Goal: Transaction & Acquisition: Purchase product/service

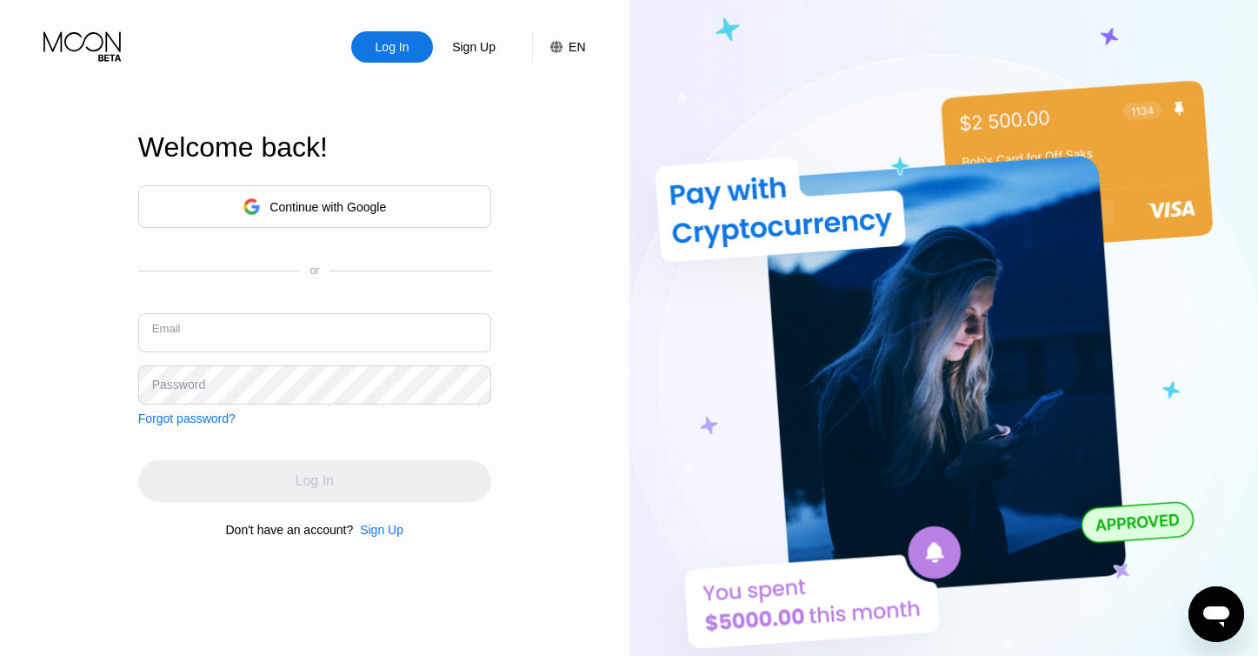
click at [258, 336] on input "text" at bounding box center [314, 332] width 353 height 39
type input "[DOMAIN_NAME][EMAIL_ADDRESS][DOMAIN_NAME]"
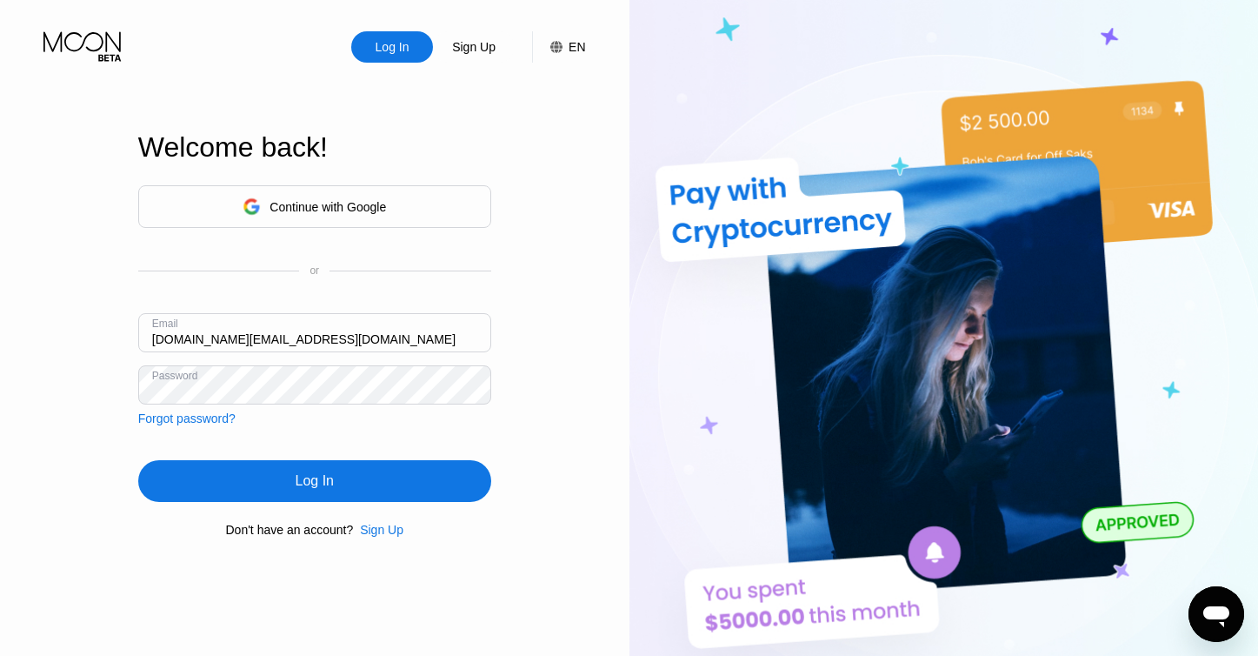
click at [223, 501] on div "Log In" at bounding box center [314, 481] width 353 height 42
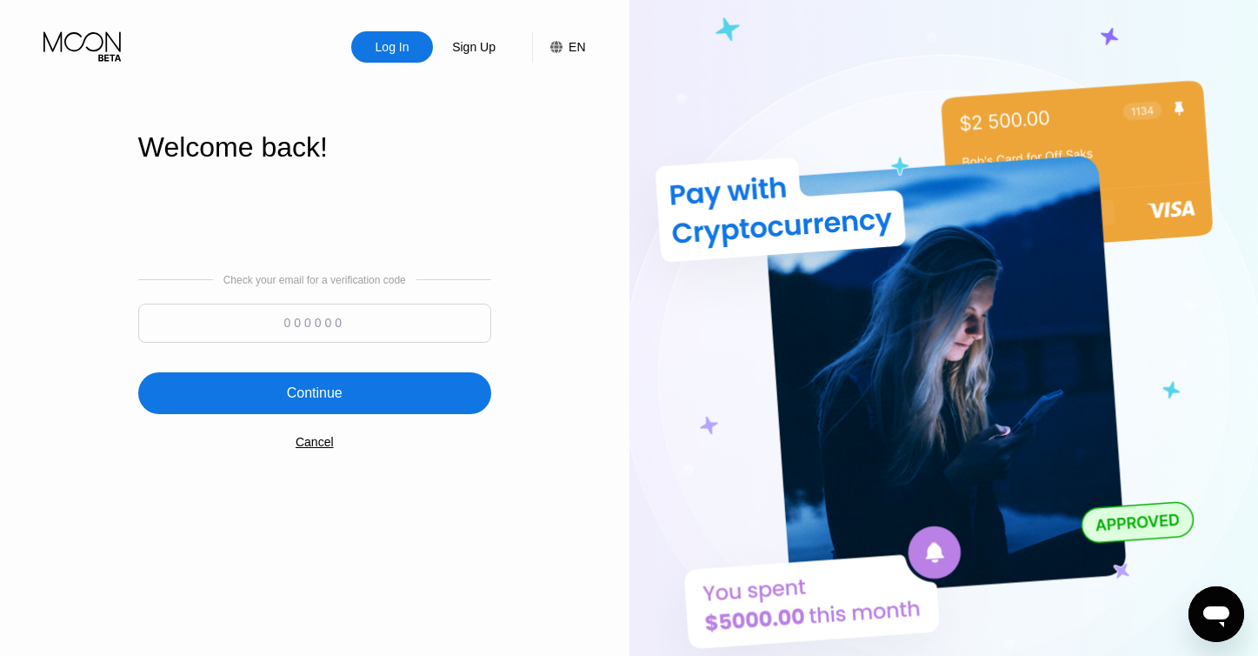
click at [353, 302] on div "Check your email for a verification code" at bounding box center [314, 312] width 353 height 77
click at [353, 322] on input at bounding box center [314, 322] width 353 height 39
paste input "858673"
type input "858673"
click at [391, 394] on div "Continue" at bounding box center [314, 393] width 353 height 42
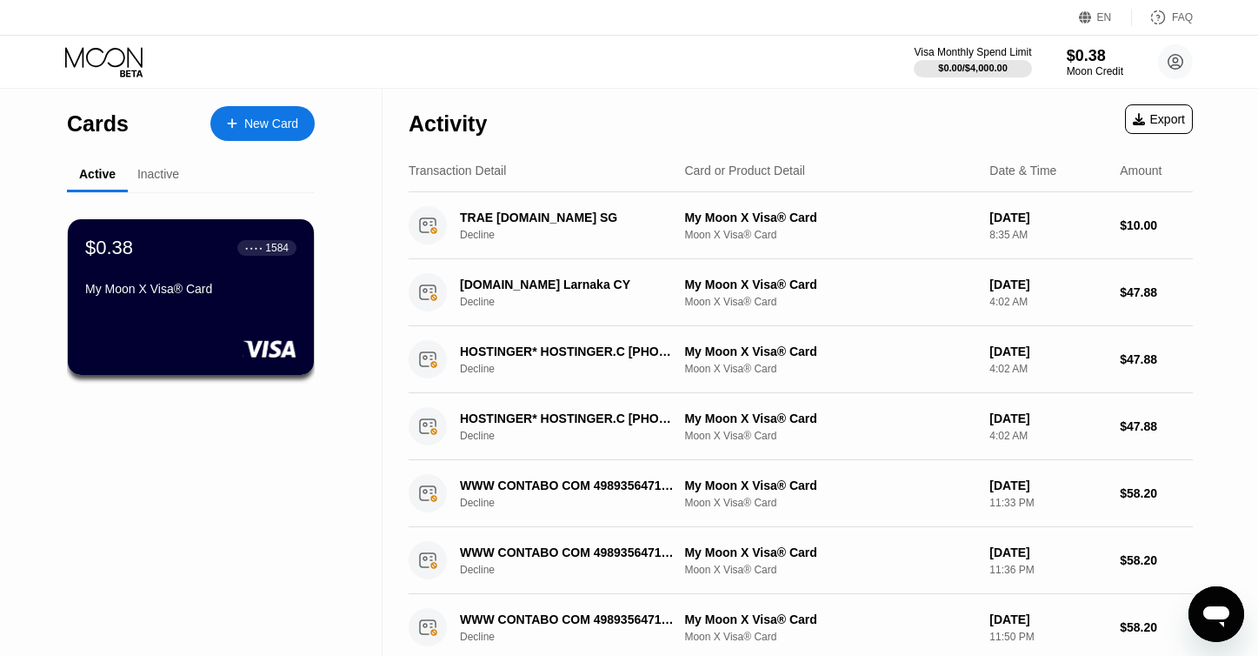
click at [159, 181] on div "Inactive" at bounding box center [158, 174] width 42 height 14
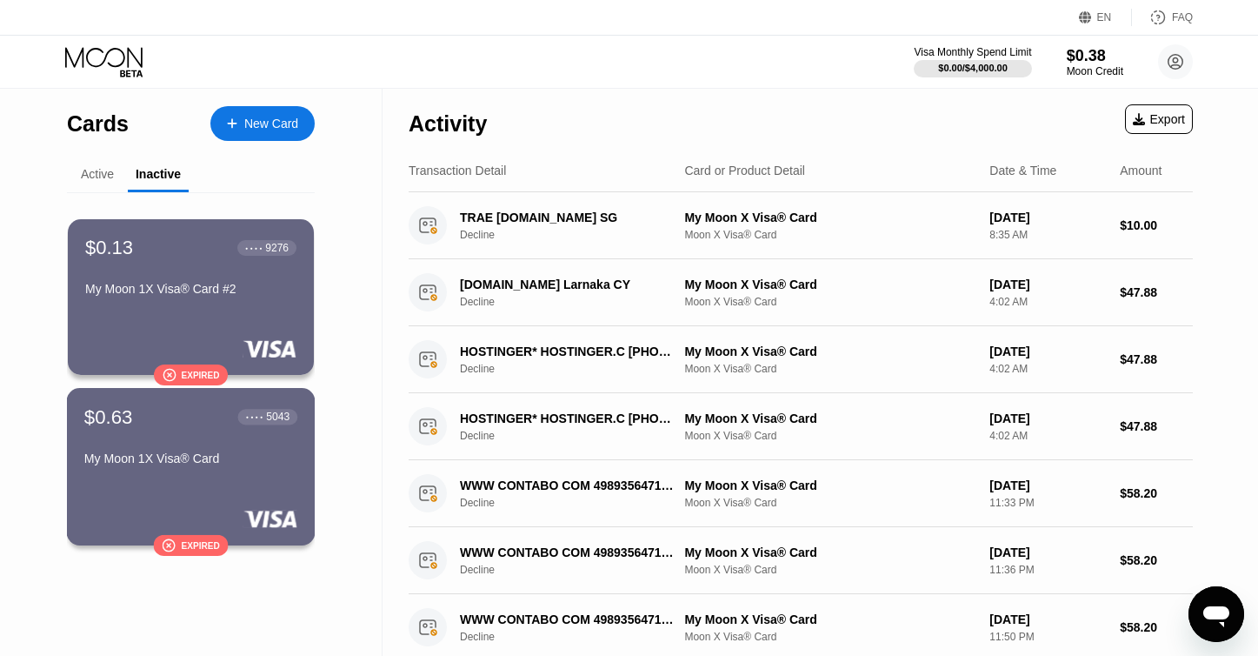
click at [269, 443] on div "$0.63 ● ● ● ● 5043 My Moon 1X Visa® Card" at bounding box center [190, 438] width 213 height 67
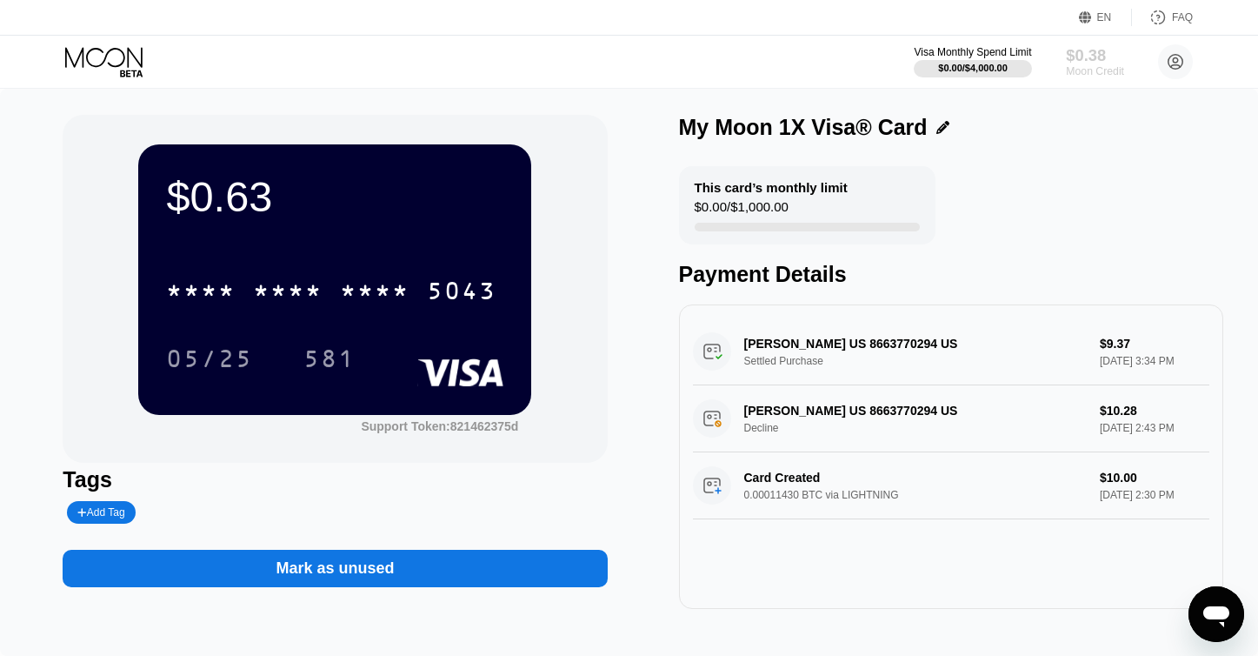
click at [1086, 66] on div "Moon Credit" at bounding box center [1095, 71] width 58 height 12
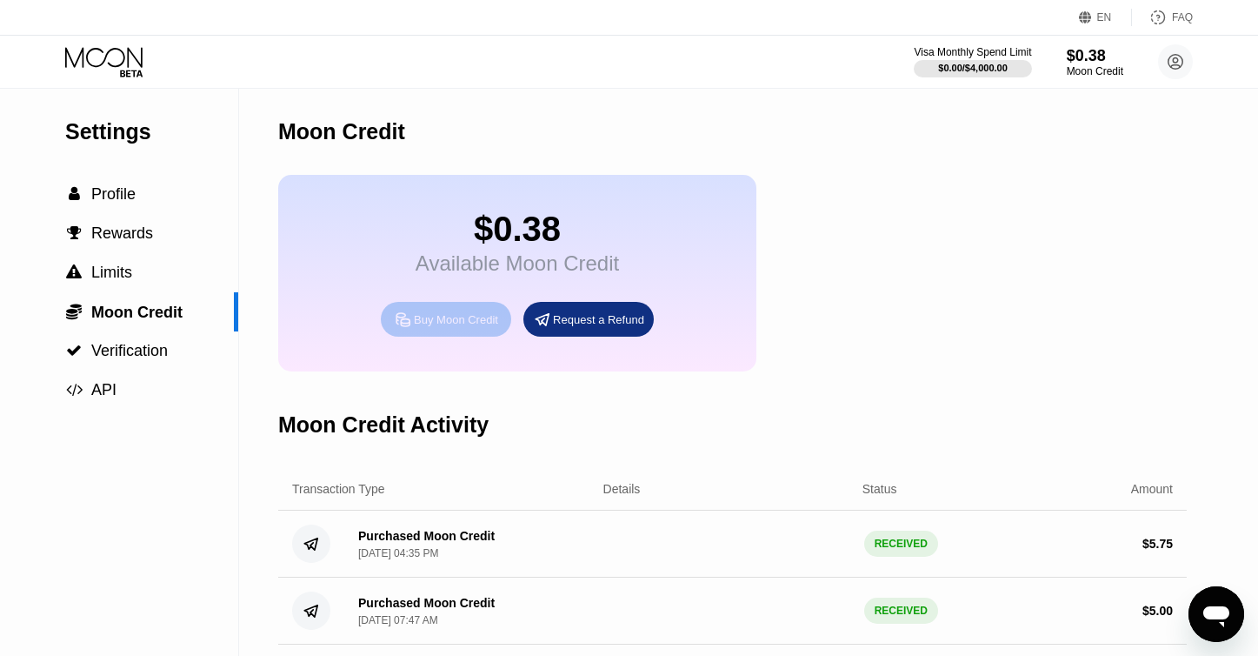
click at [470, 327] on div "Buy Moon Credit" at bounding box center [456, 319] width 84 height 15
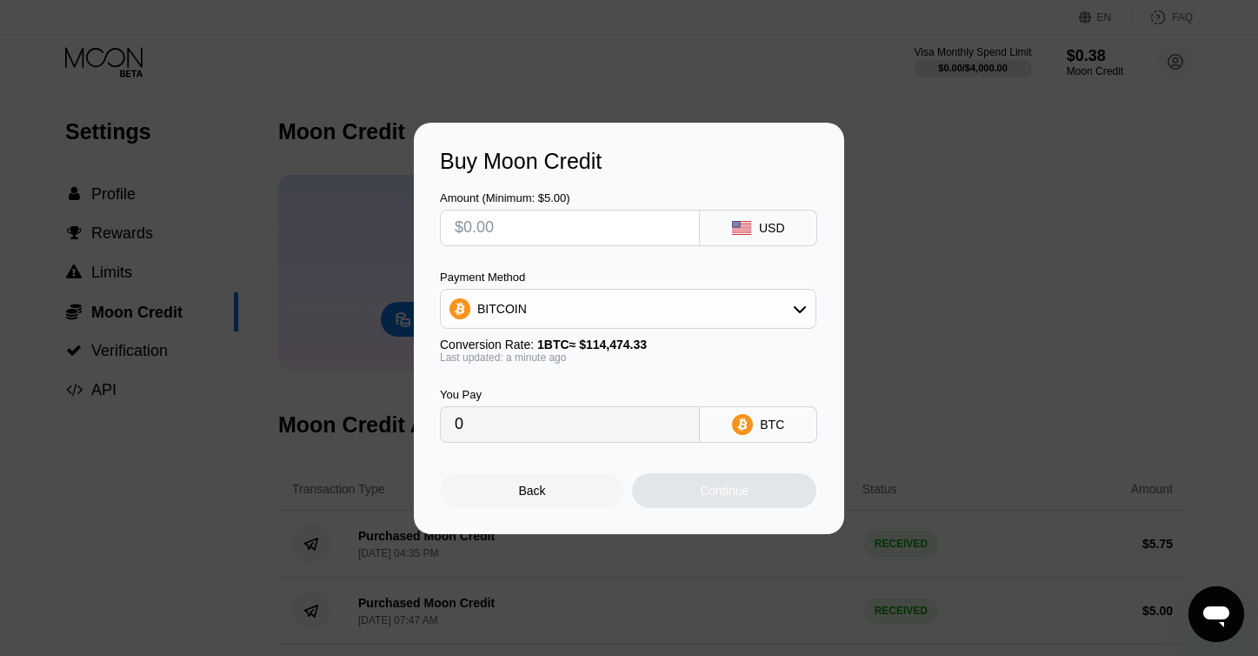
click at [566, 218] on input "text" at bounding box center [570, 227] width 230 height 35
type input "$7"
type input "0.00006115"
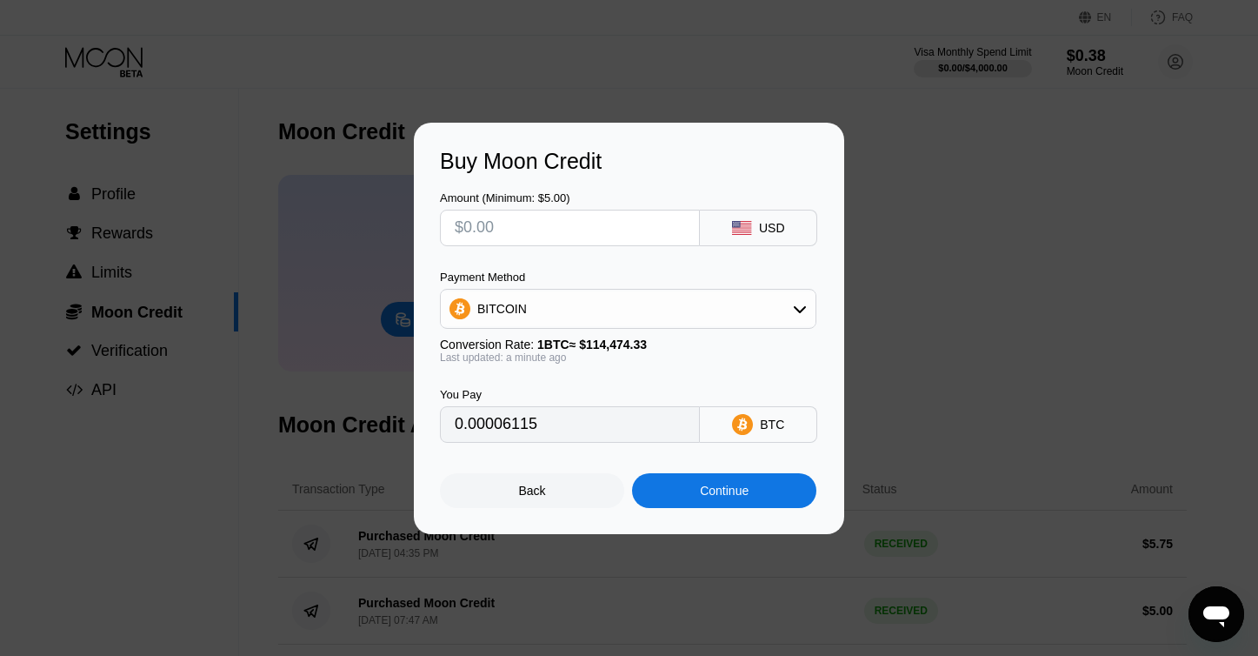
type input "0"
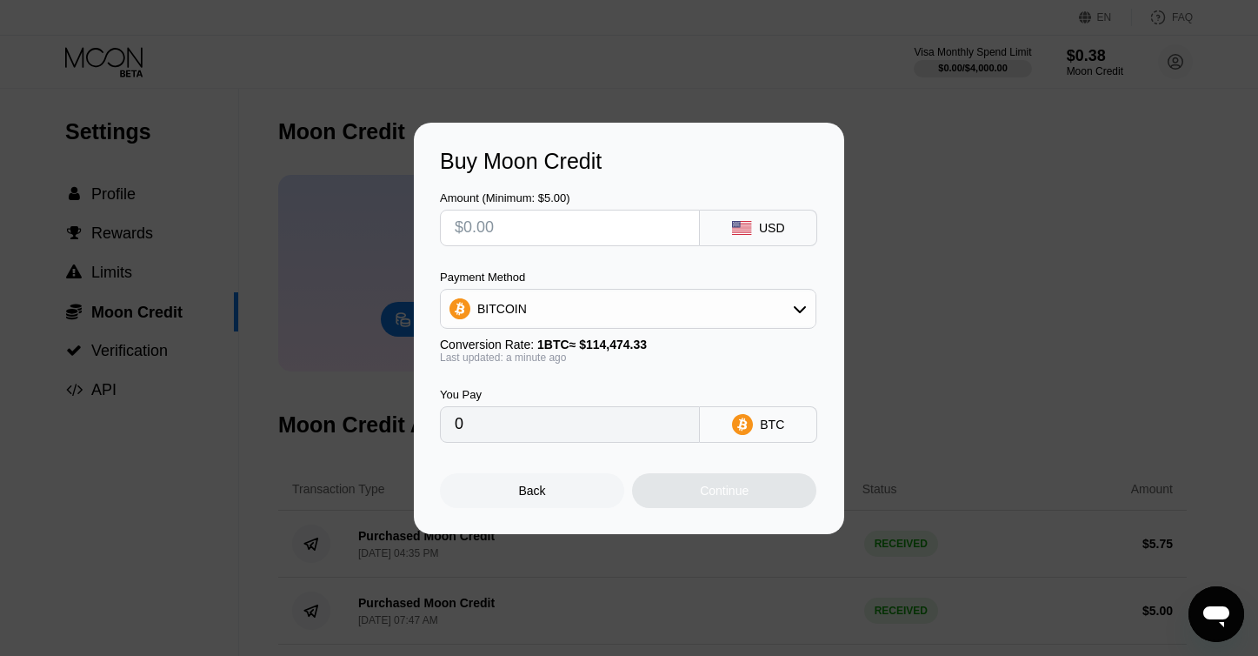
click at [546, 492] on div "Back" at bounding box center [532, 490] width 184 height 35
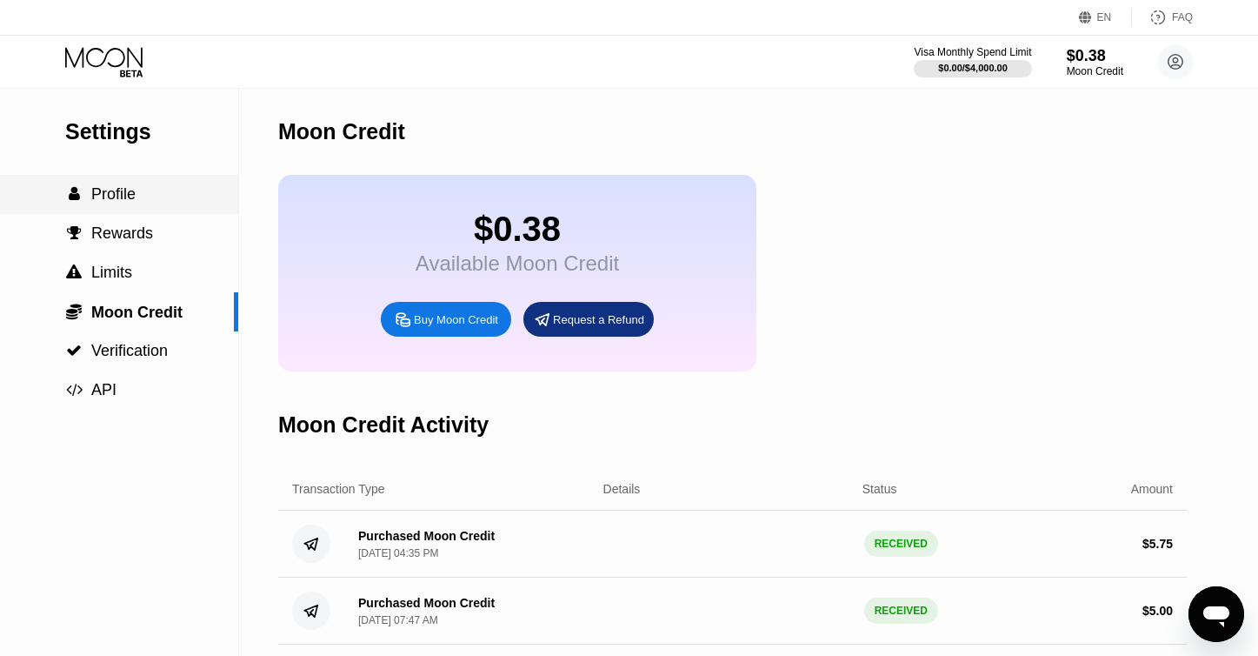
click at [123, 187] on div " Profile" at bounding box center [119, 194] width 238 height 39
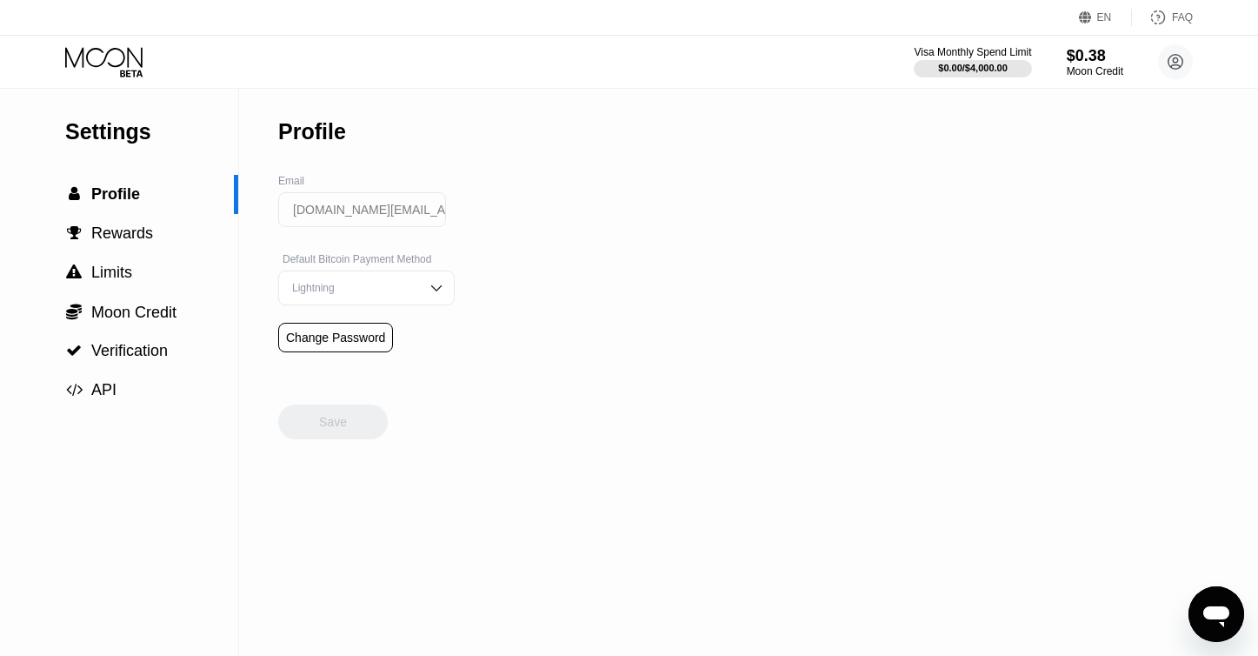
click at [136, 62] on icon at bounding box center [105, 62] width 81 height 30
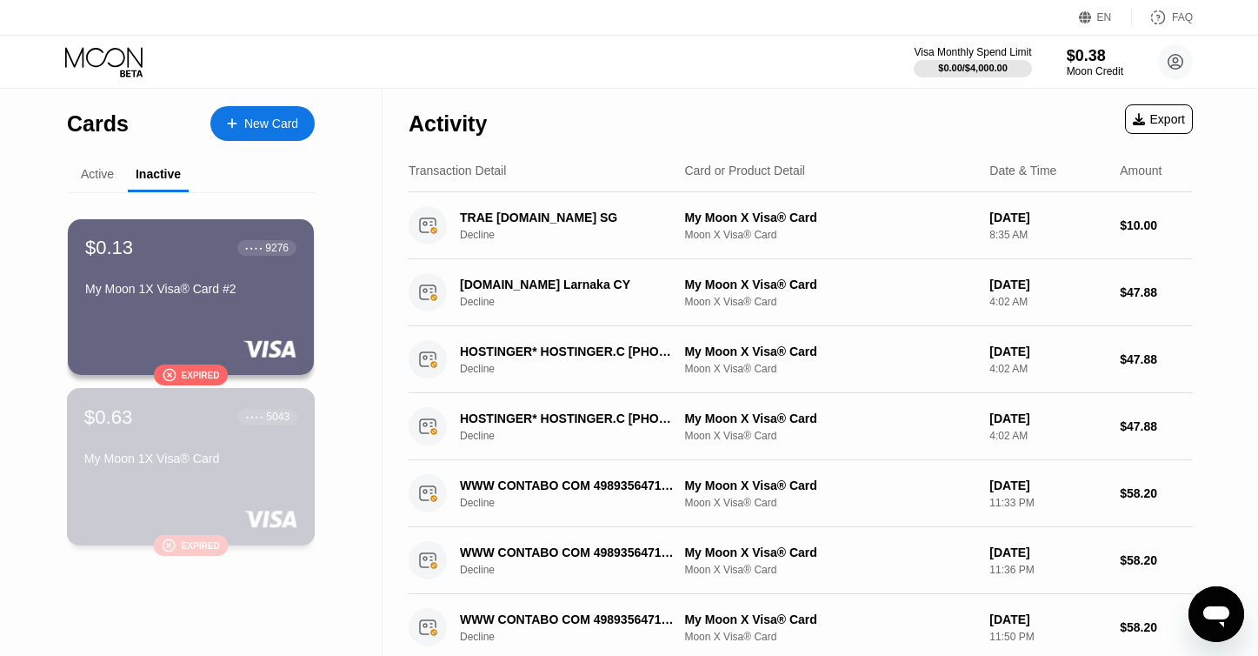
click at [192, 436] on div "$0.63 ● ● ● ● 5043 My Moon 1X Visa® Card" at bounding box center [190, 438] width 213 height 67
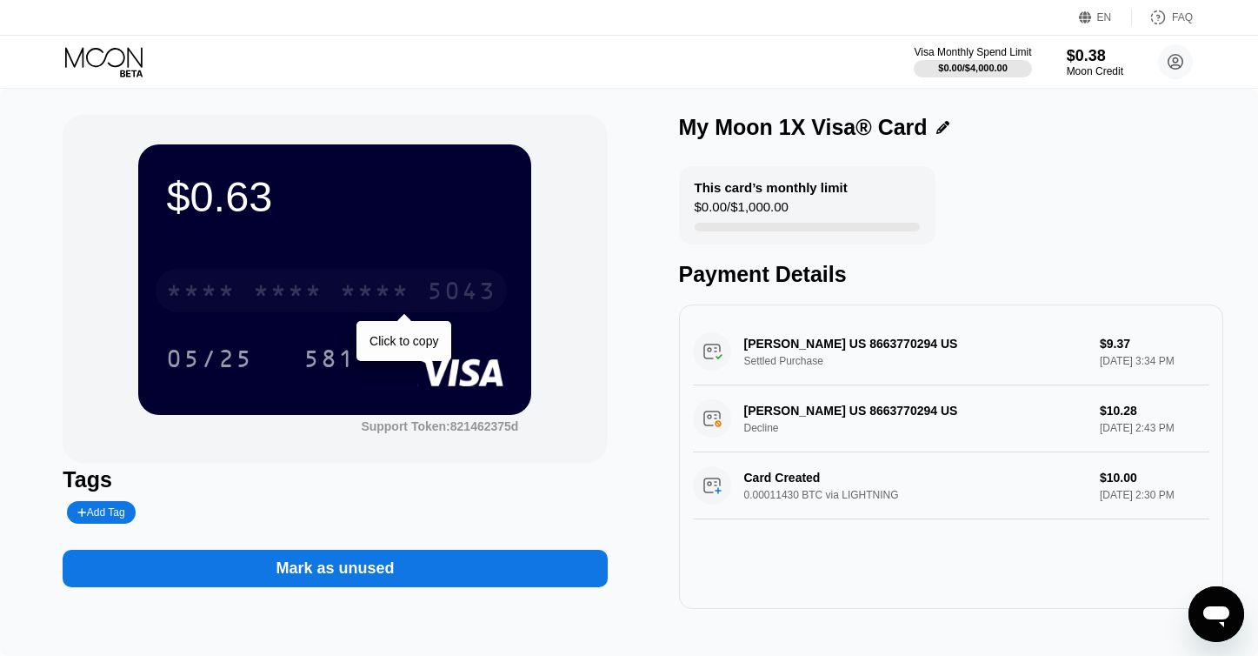
click at [292, 278] on div "* * * * * * * * * * * * 5043" at bounding box center [331, 290] width 351 height 43
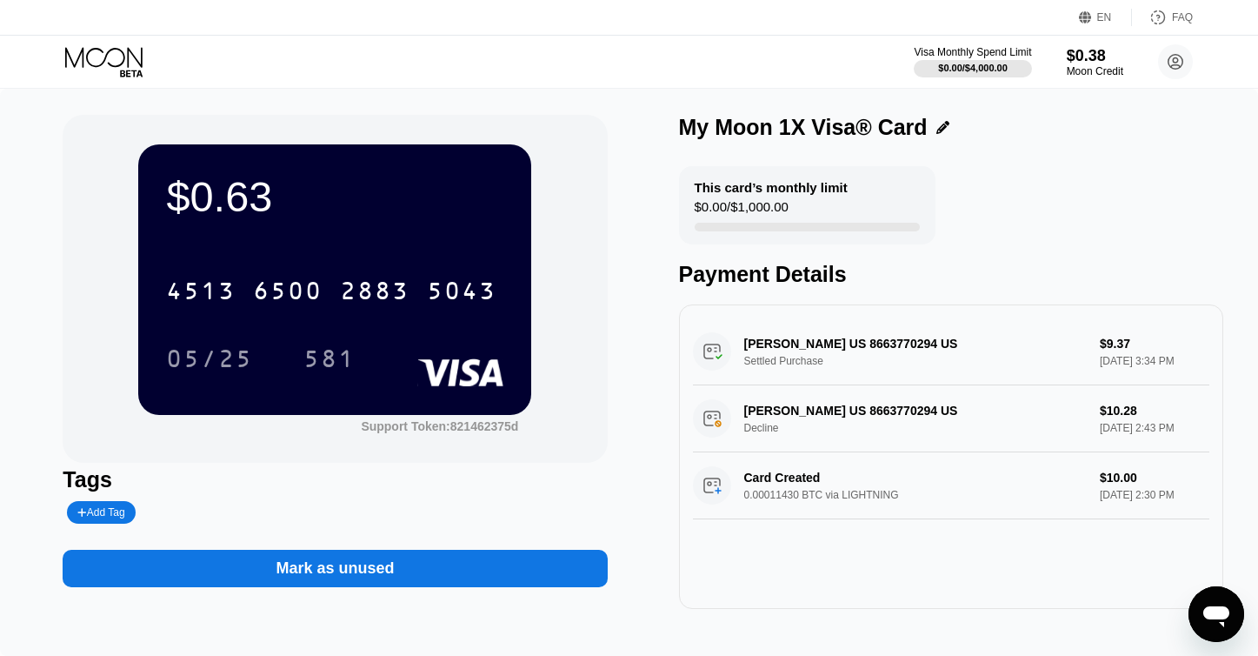
click at [1147, 50] on div "Visa Monthly Spend Limit $0.00 / $4,000.00 $0.38 Moon Credit [DOMAIN_NAME][EMAI…" at bounding box center [1053, 61] width 279 height 35
click at [1163, 50] on icon at bounding box center [1175, 61] width 35 height 35
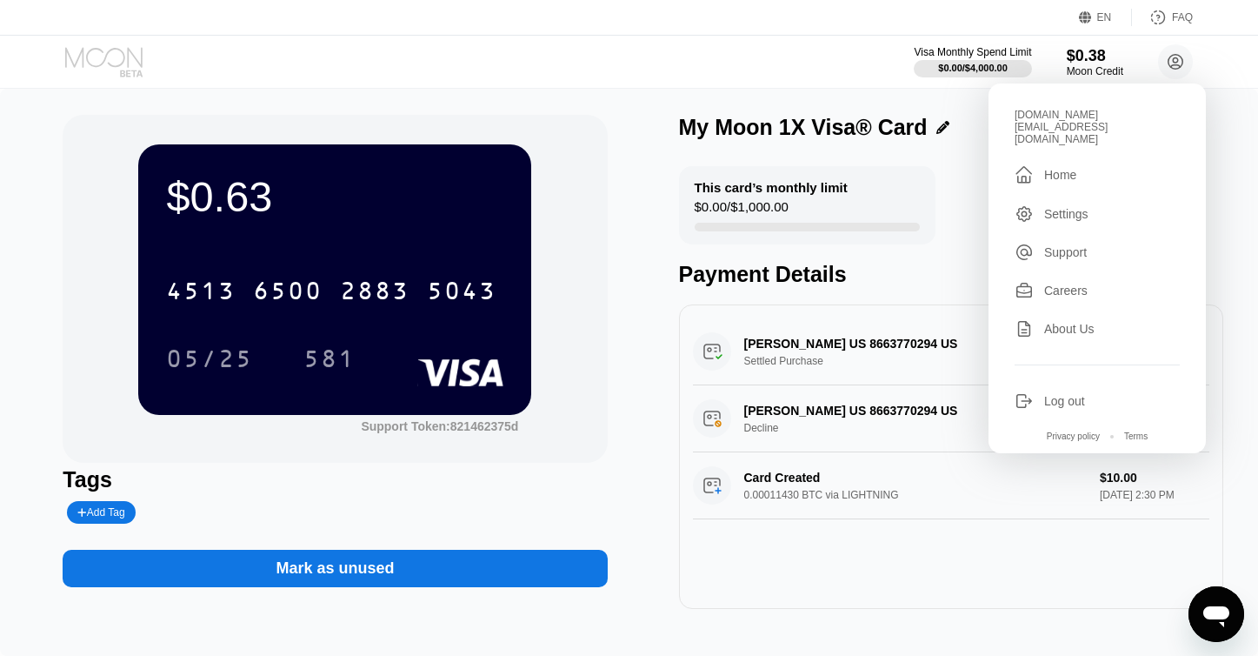
click at [90, 67] on icon at bounding box center [105, 62] width 81 height 30
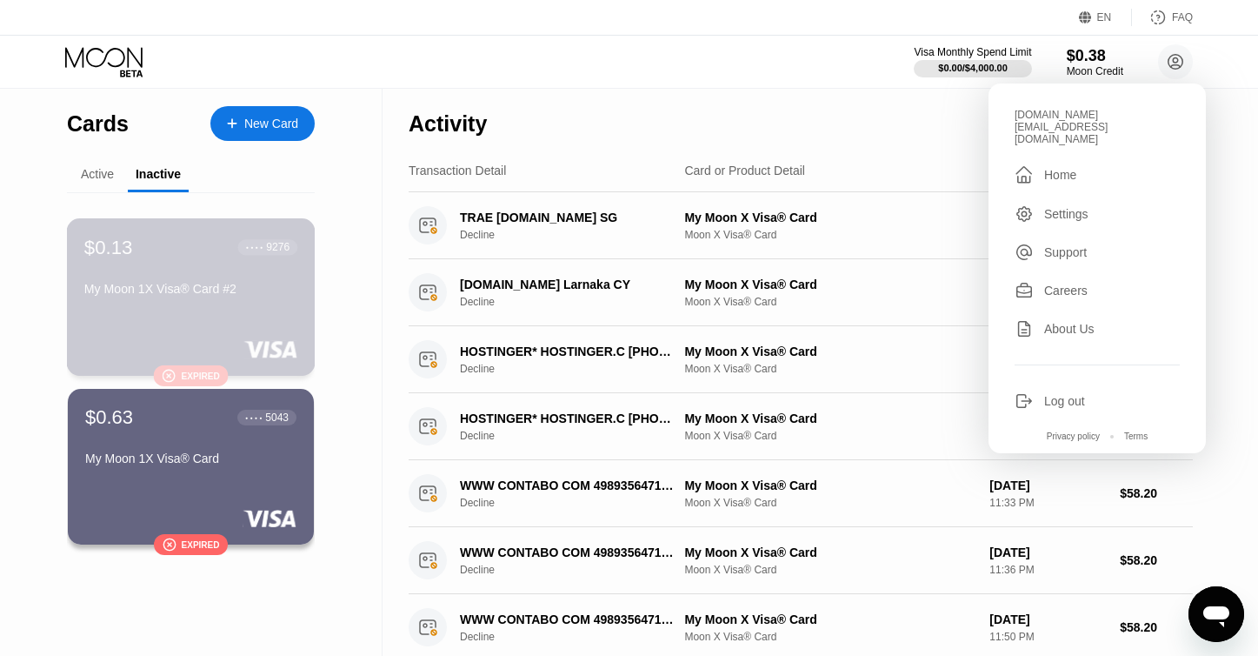
click at [235, 296] on div "My Moon 1X Visa® Card #2" at bounding box center [190, 289] width 213 height 14
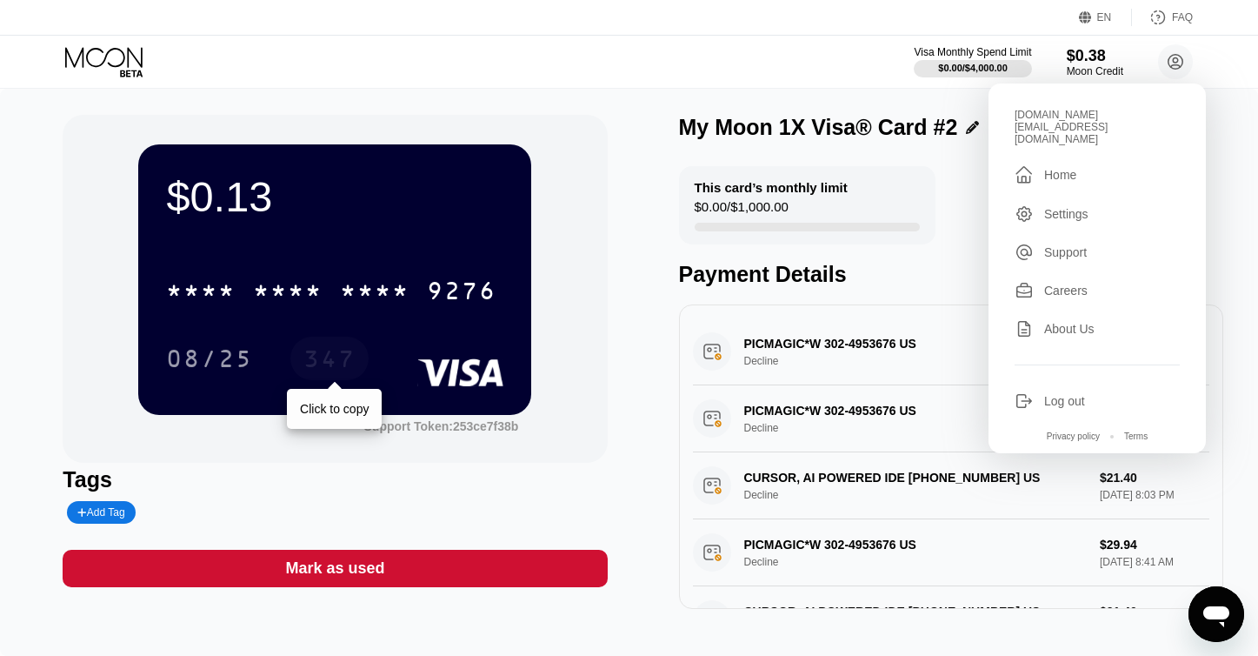
click at [353, 340] on div "347" at bounding box center [329, 358] width 78 height 43
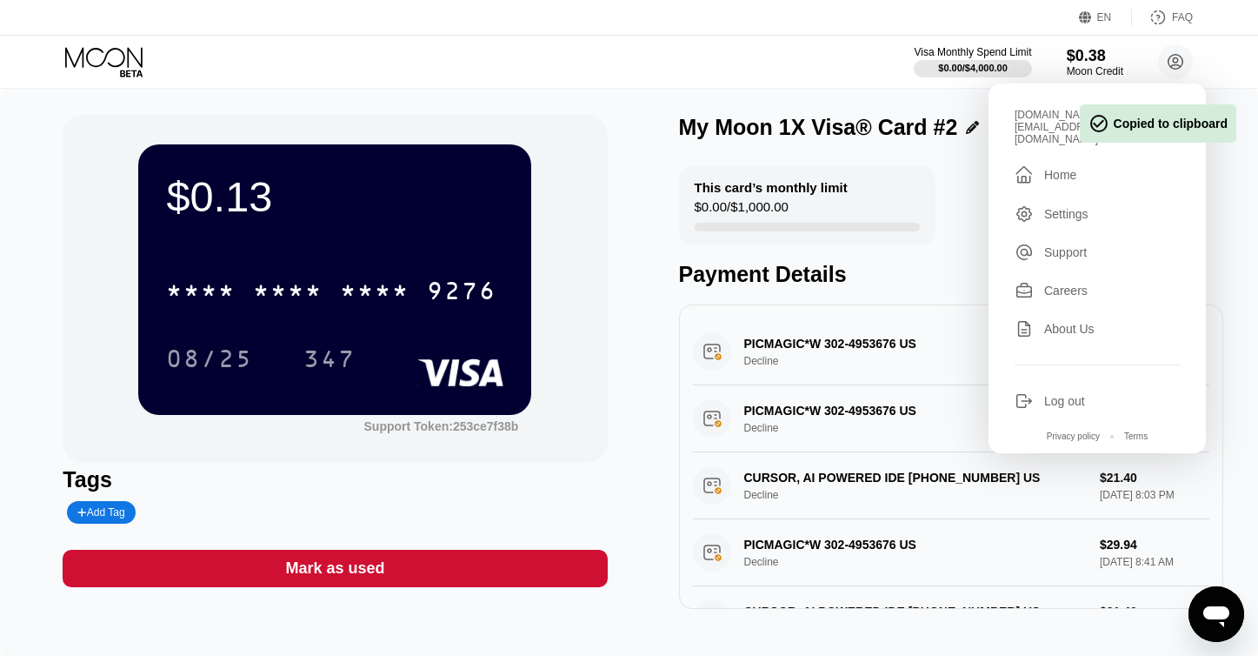
click at [1217, 184] on div "This card’s monthly limit $0.00 / $1,000.00 Payment Details" at bounding box center [951, 226] width 544 height 121
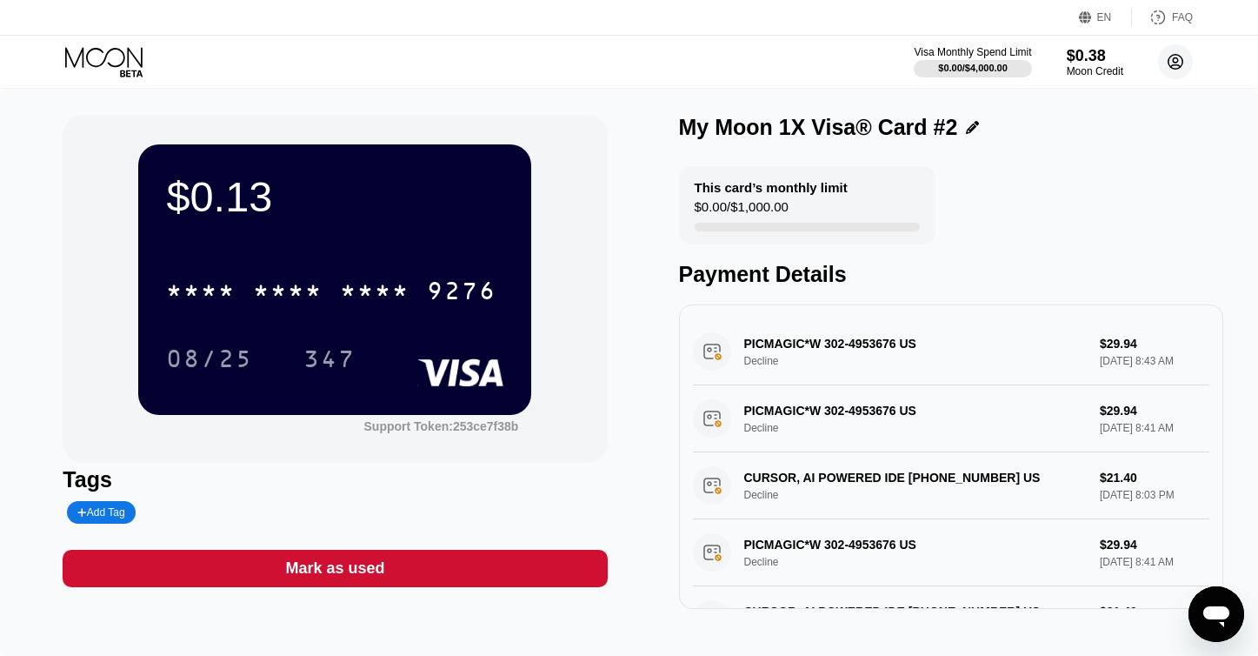
click at [1183, 68] on circle at bounding box center [1175, 61] width 35 height 35
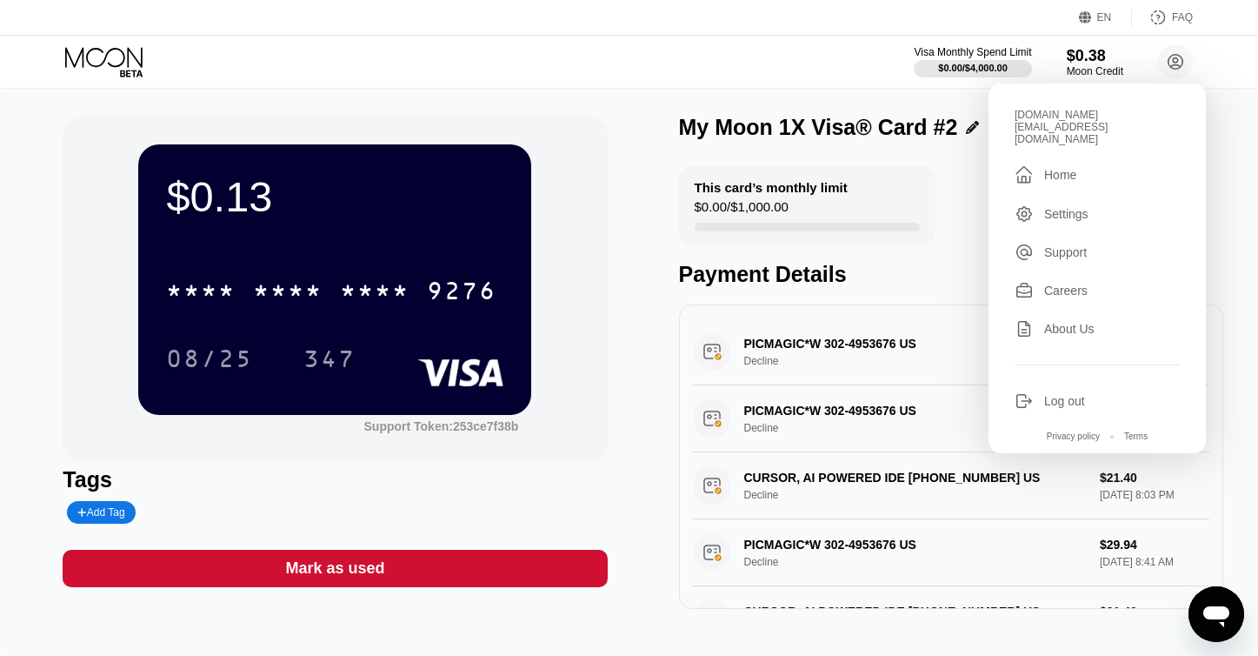
click at [97, 46] on div "Visa Monthly Spend Limit $0.00 / $4,000.00 $0.38 Moon Credit [DOMAIN_NAME][EMAI…" at bounding box center [629, 62] width 1258 height 52
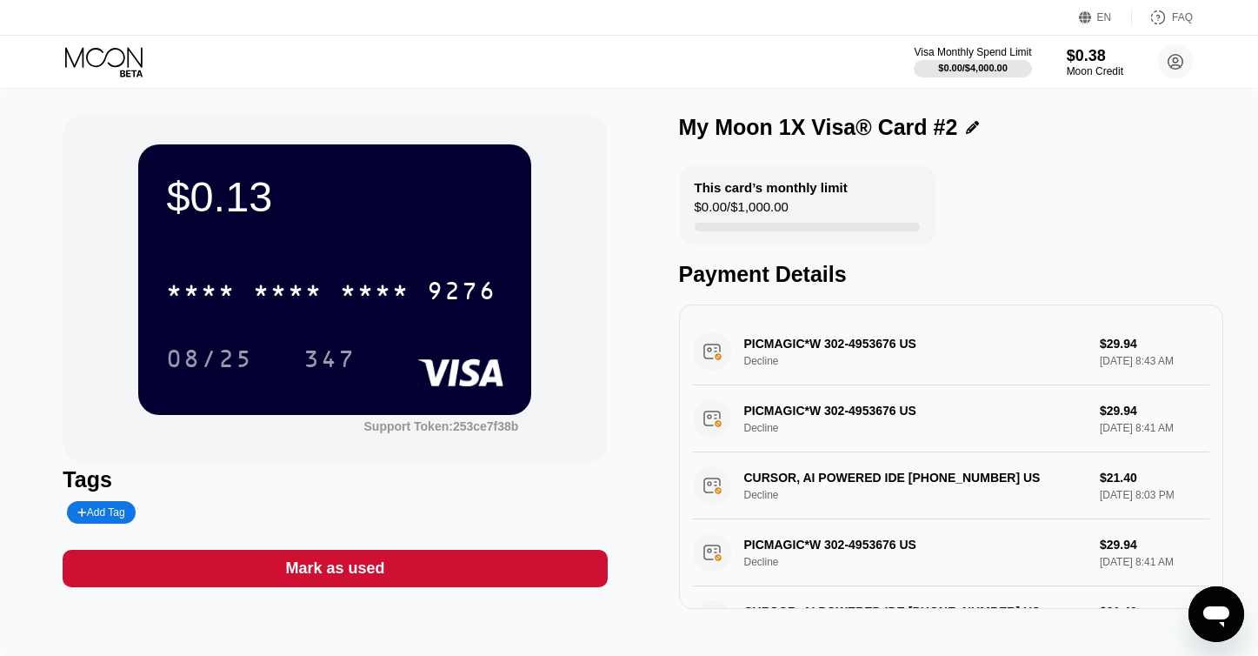
click at [97, 50] on icon at bounding box center [105, 62] width 81 height 30
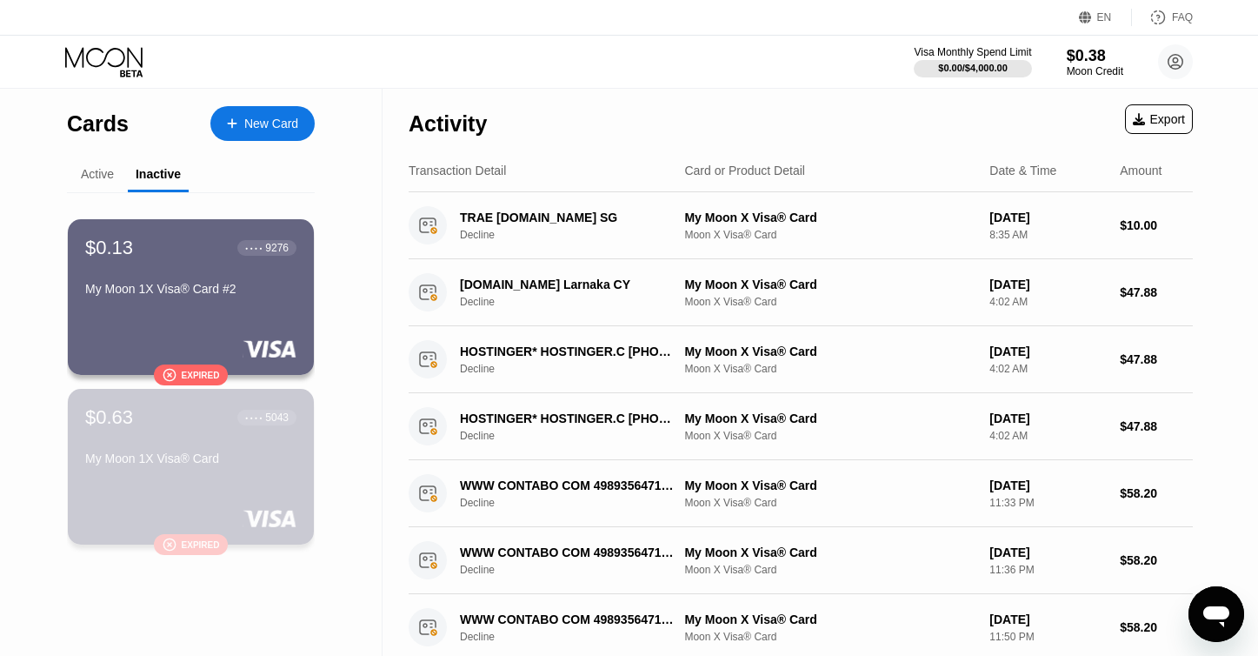
click at [167, 446] on div "$0.63 ● ● ● ● 5043 My Moon 1X Visa® Card" at bounding box center [190, 439] width 211 height 66
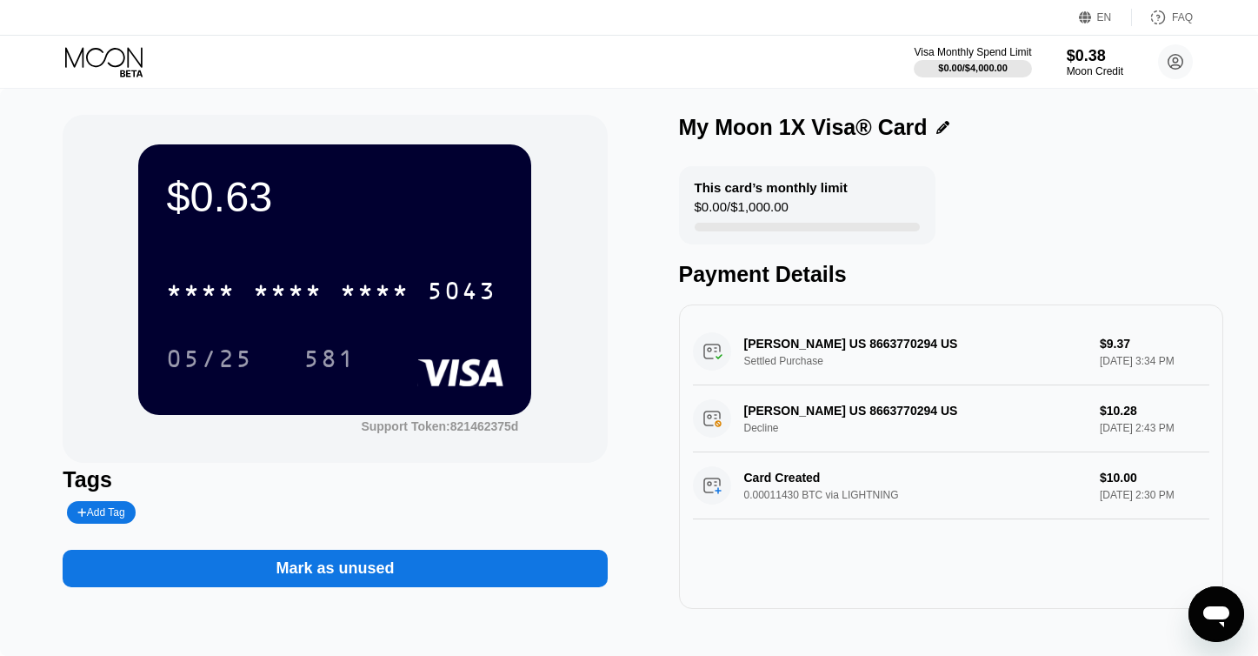
click at [403, 338] on div "* * * * * * * * * * * * 5043 05/25 581" at bounding box center [334, 307] width 337 height 103
drag, startPoint x: 402, startPoint y: 318, endPoint x: 655, endPoint y: 141, distance: 309.0
click at [406, 318] on div "* * * * * * * * * * * * 5043 05/25 581" at bounding box center [334, 307] width 337 height 103
click at [1113, 66] on div "Moon Credit" at bounding box center [1095, 71] width 58 height 12
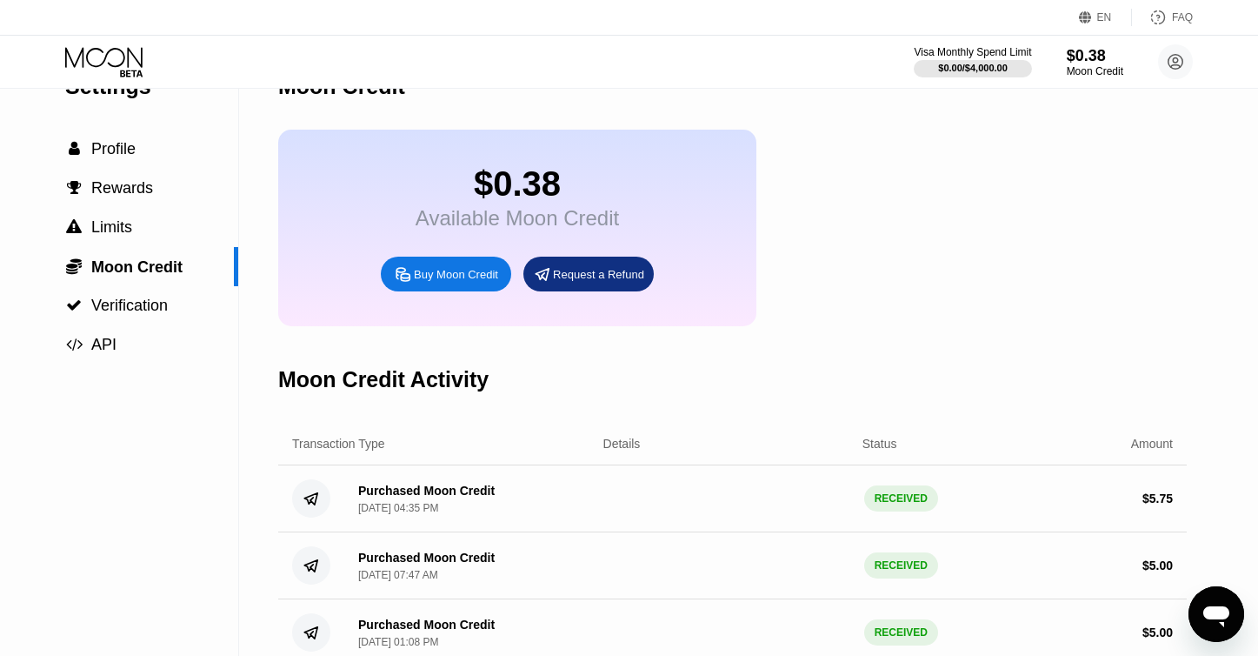
scroll to position [44, 0]
click at [425, 283] on div "Buy Moon Credit" at bounding box center [456, 275] width 84 height 15
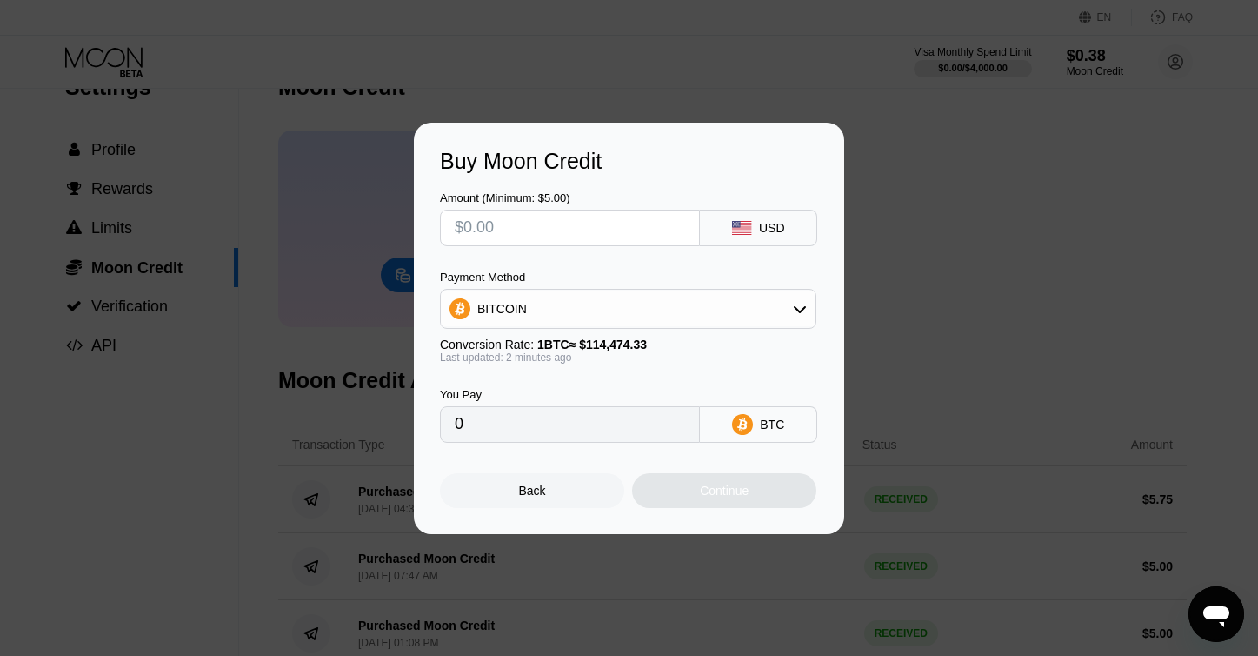
click at [565, 250] on div "Amount (Minimum: $5.00) USD Payment Method BITCOIN Conversion Rate: 1 BTC ≈ $11…" at bounding box center [629, 308] width 378 height 269
click at [565, 227] on input "text" at bounding box center [570, 227] width 230 height 35
type input "$8"
type input "0.00006989"
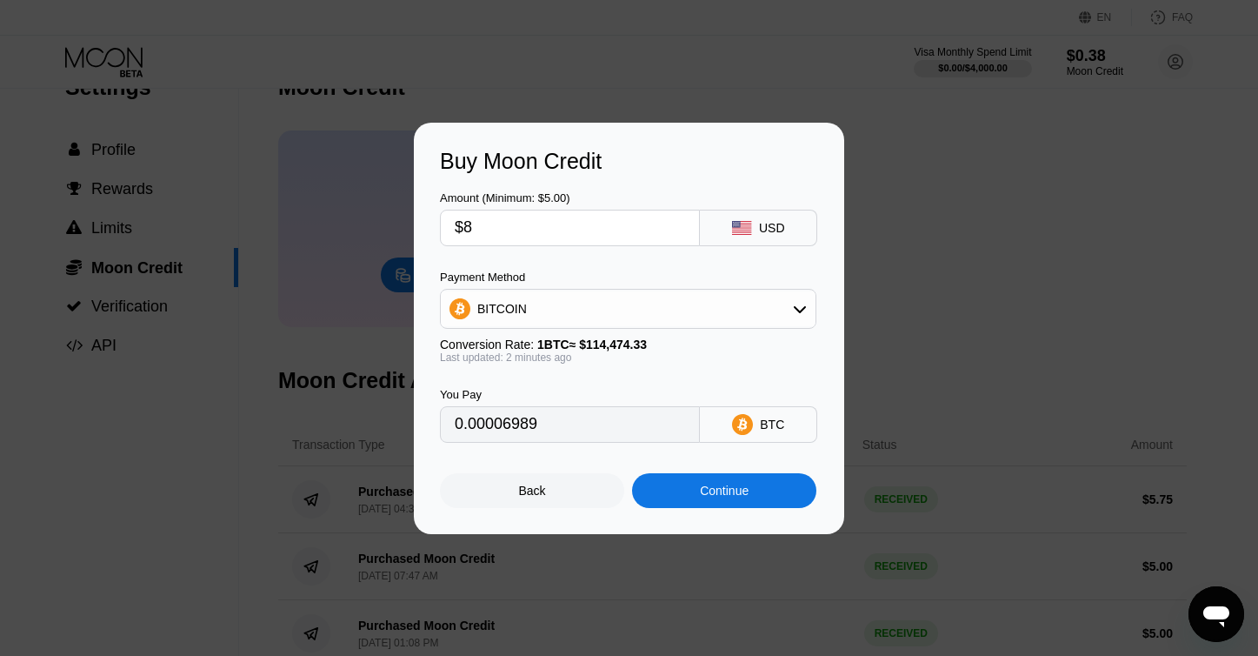
type input "$8"
click at [552, 310] on div "BITCOIN" at bounding box center [628, 308] width 375 height 35
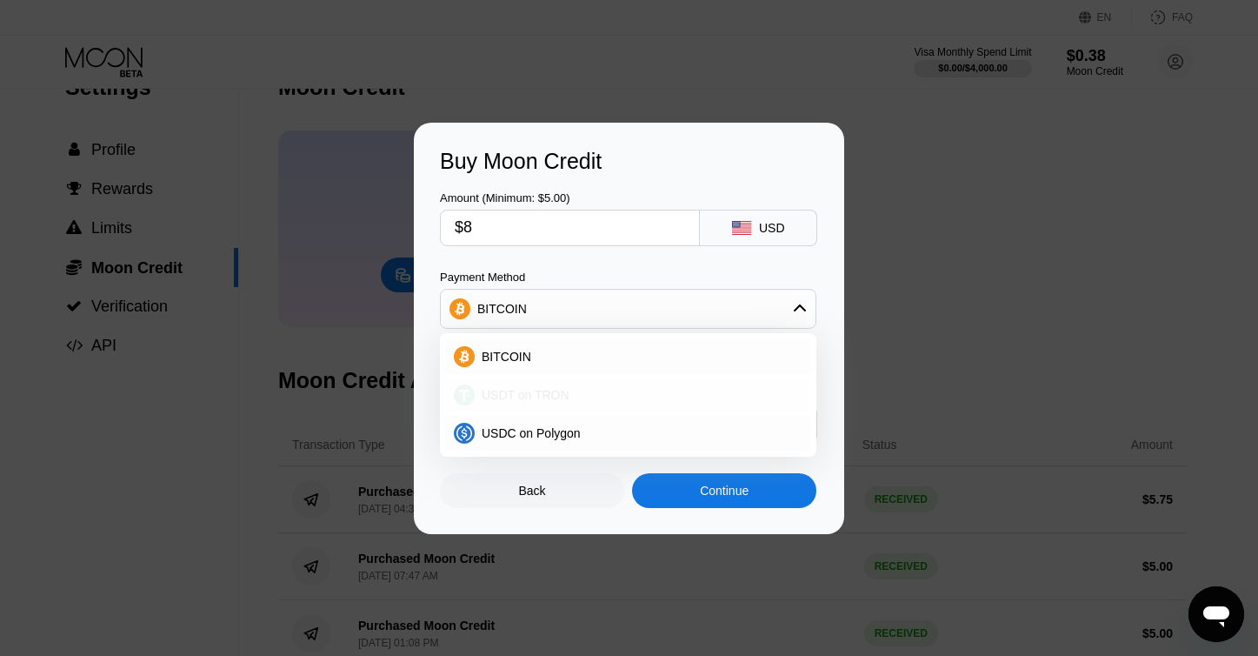
click at [554, 396] on span "USDT on TRON" at bounding box center [526, 395] width 88 height 14
type input "8.08"
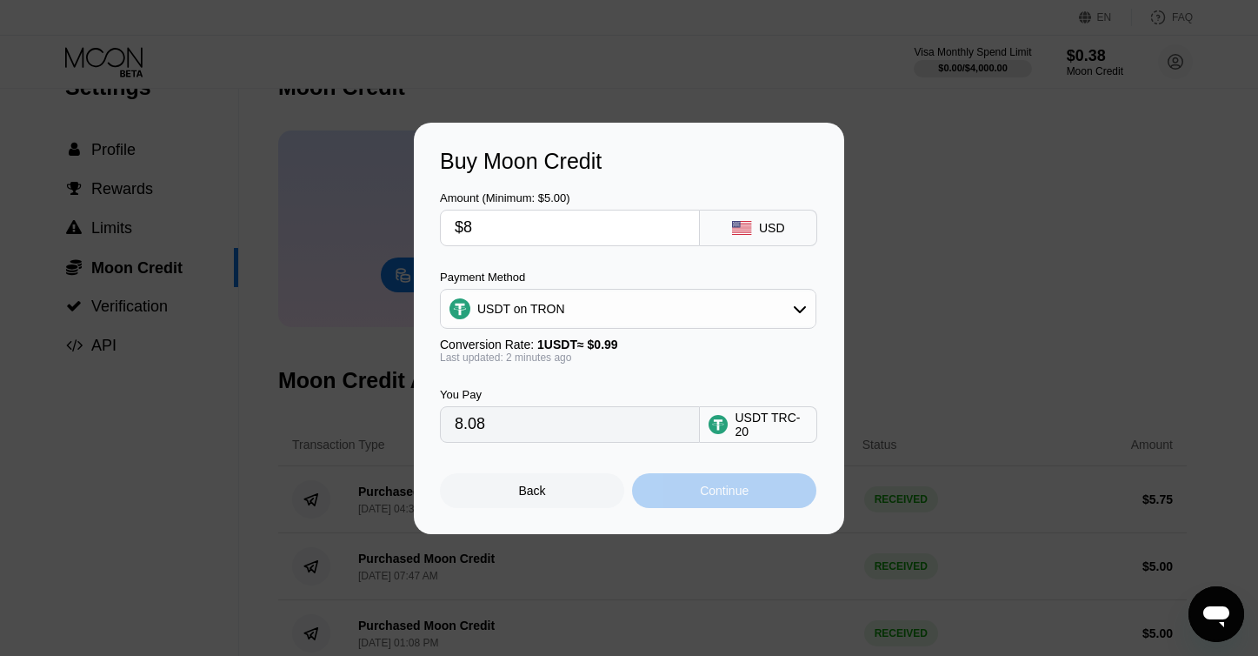
click at [736, 497] on div "Continue" at bounding box center [724, 490] width 49 height 14
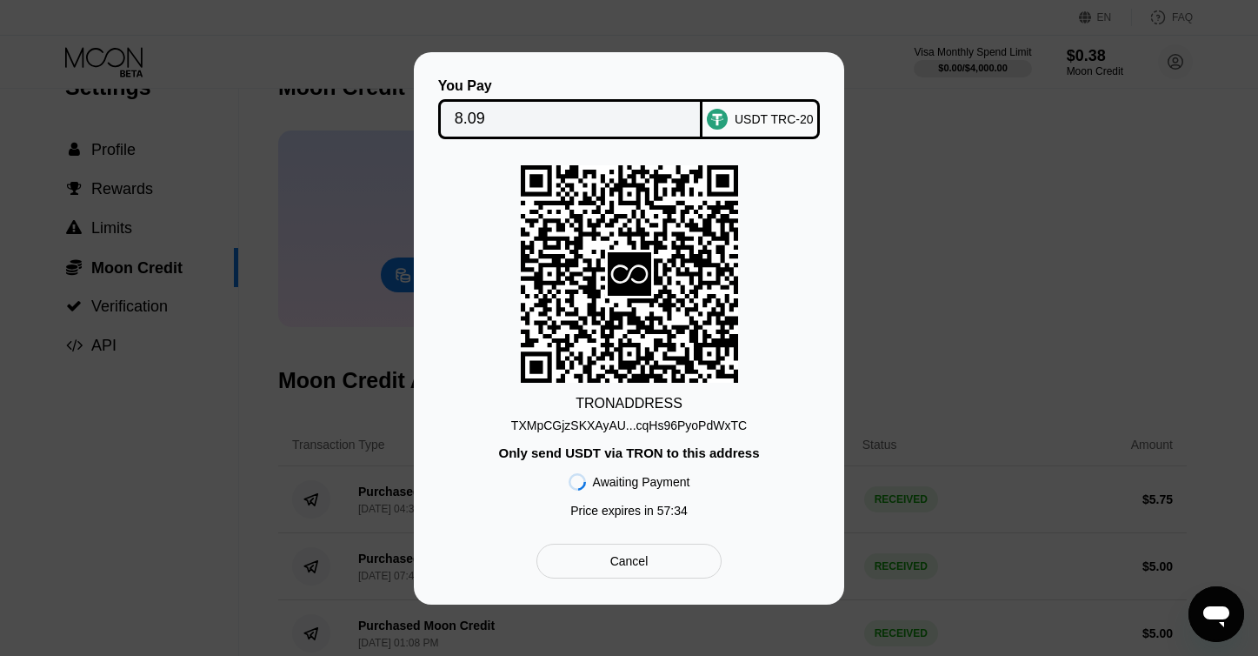
click at [623, 109] on input "8.09" at bounding box center [571, 119] width 232 height 35
click at [636, 565] on div "Cancel" at bounding box center [629, 561] width 38 height 16
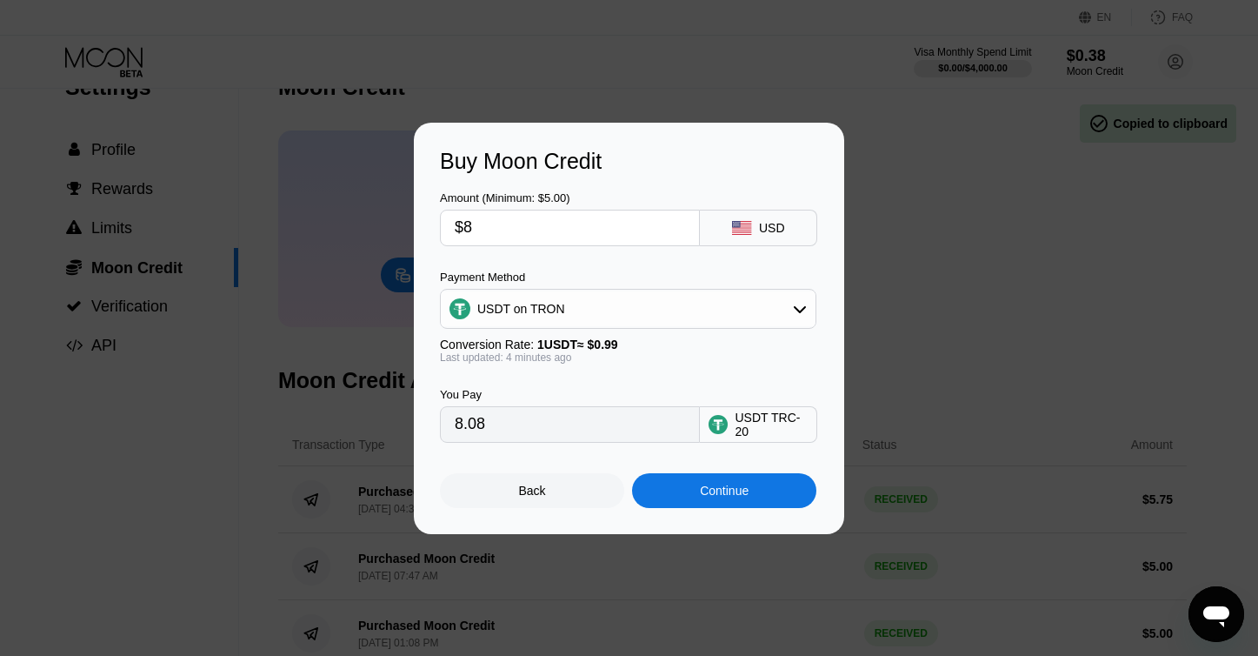
click at [478, 221] on input "$8" at bounding box center [570, 227] width 230 height 35
type input "$9"
type input "9.09"
type input "$9"
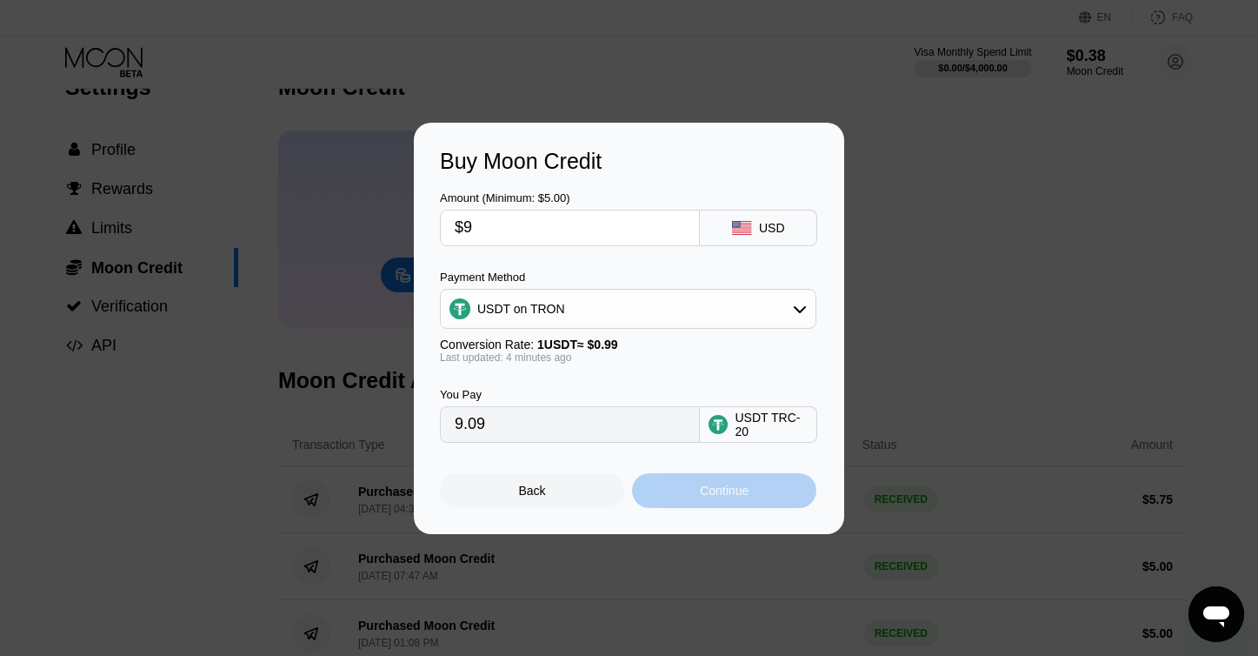
click at [706, 486] on div "Continue" at bounding box center [724, 490] width 184 height 35
